Goal: Task Accomplishment & Management: Manage account settings

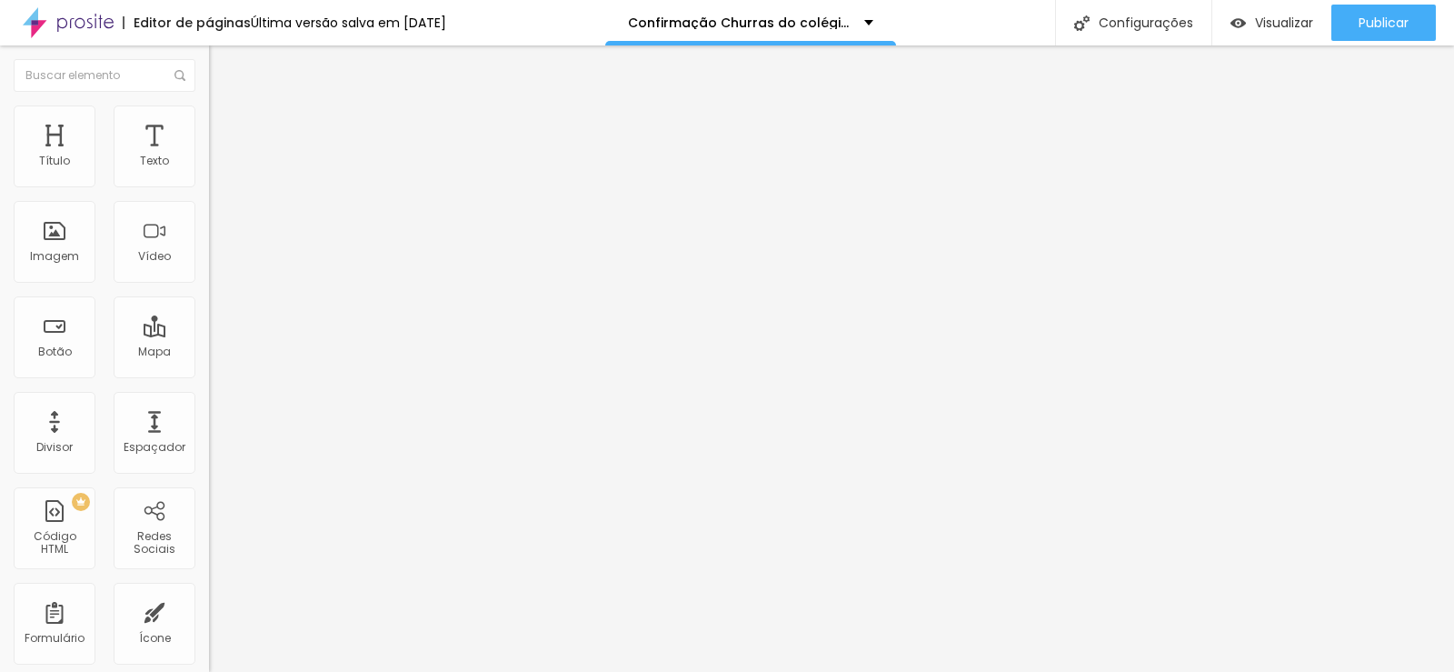
click at [209, 184] on img at bounding box center [214, 189] width 11 height 11
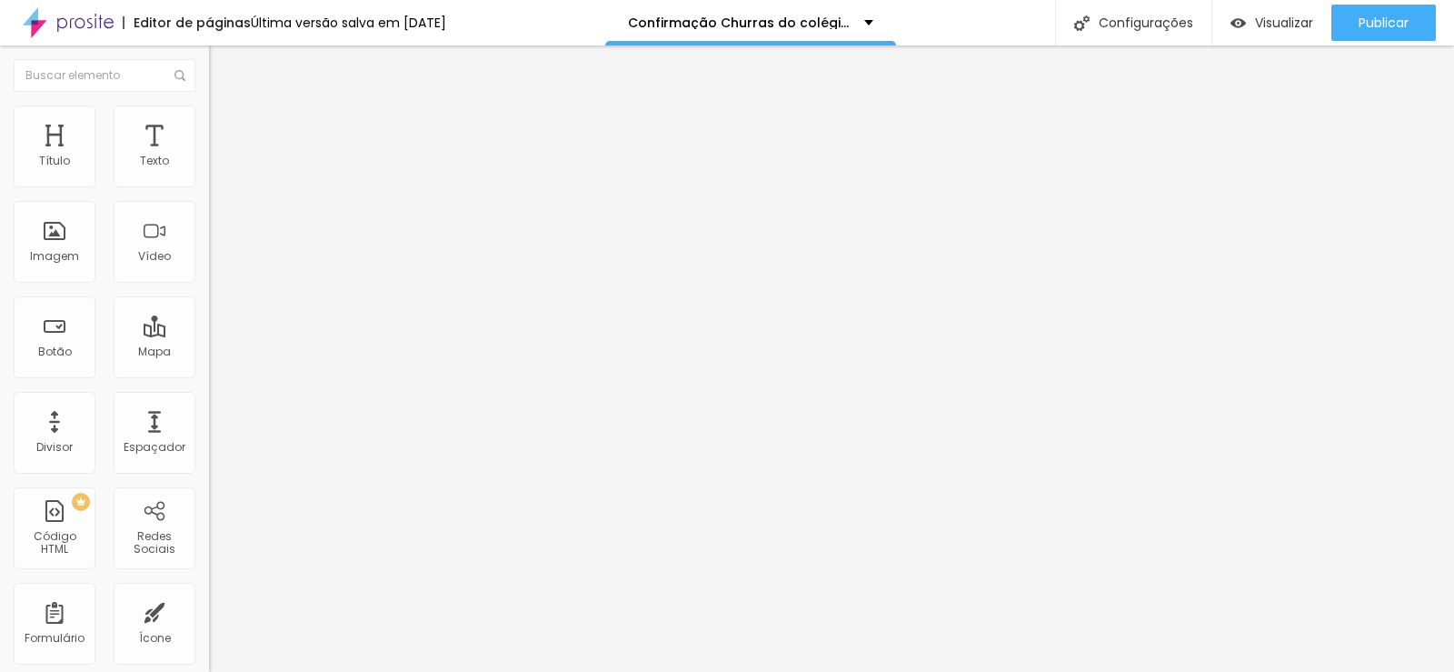
type input "comercial2@promoverformaturas.com.br"
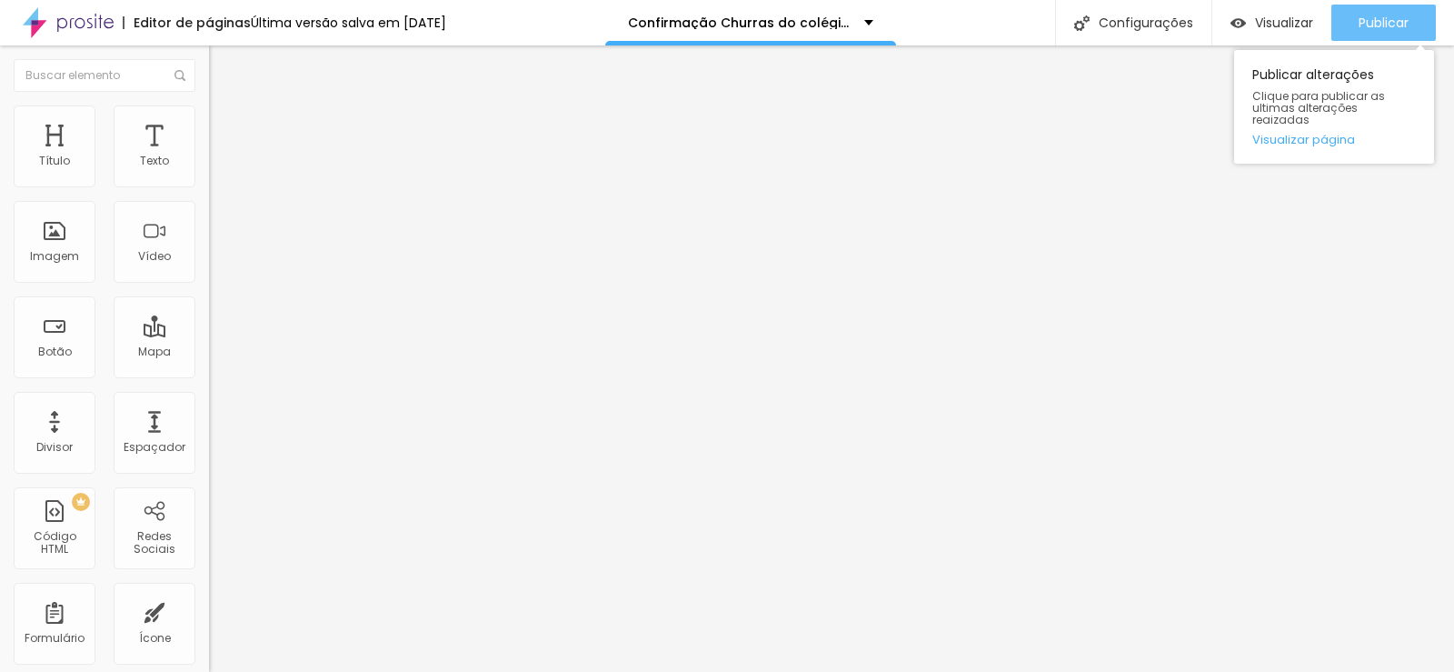
click at [1351, 23] on button "Publicar" at bounding box center [1383, 23] width 105 height 36
click at [1356, 20] on button "Publicar" at bounding box center [1383, 23] width 105 height 36
